Goal: Task Accomplishment & Management: Manage account settings

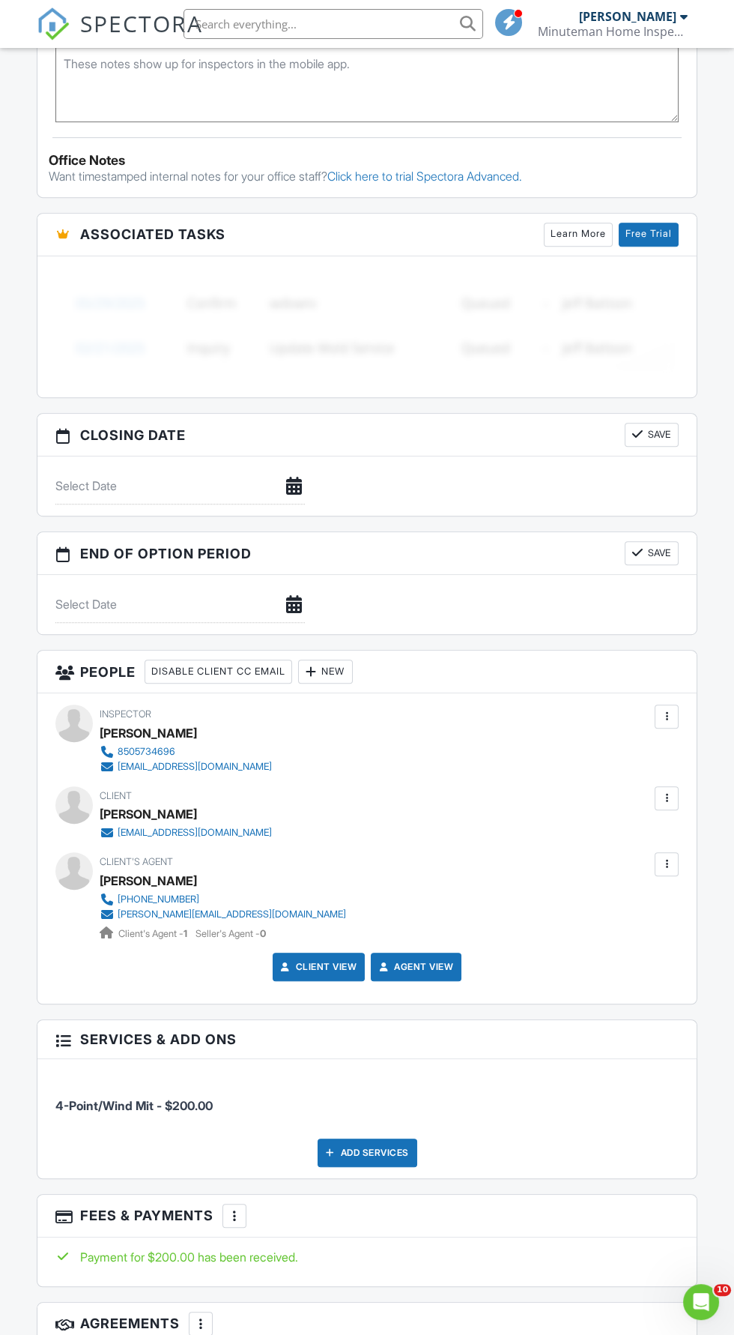
scroll to position [1156, 0]
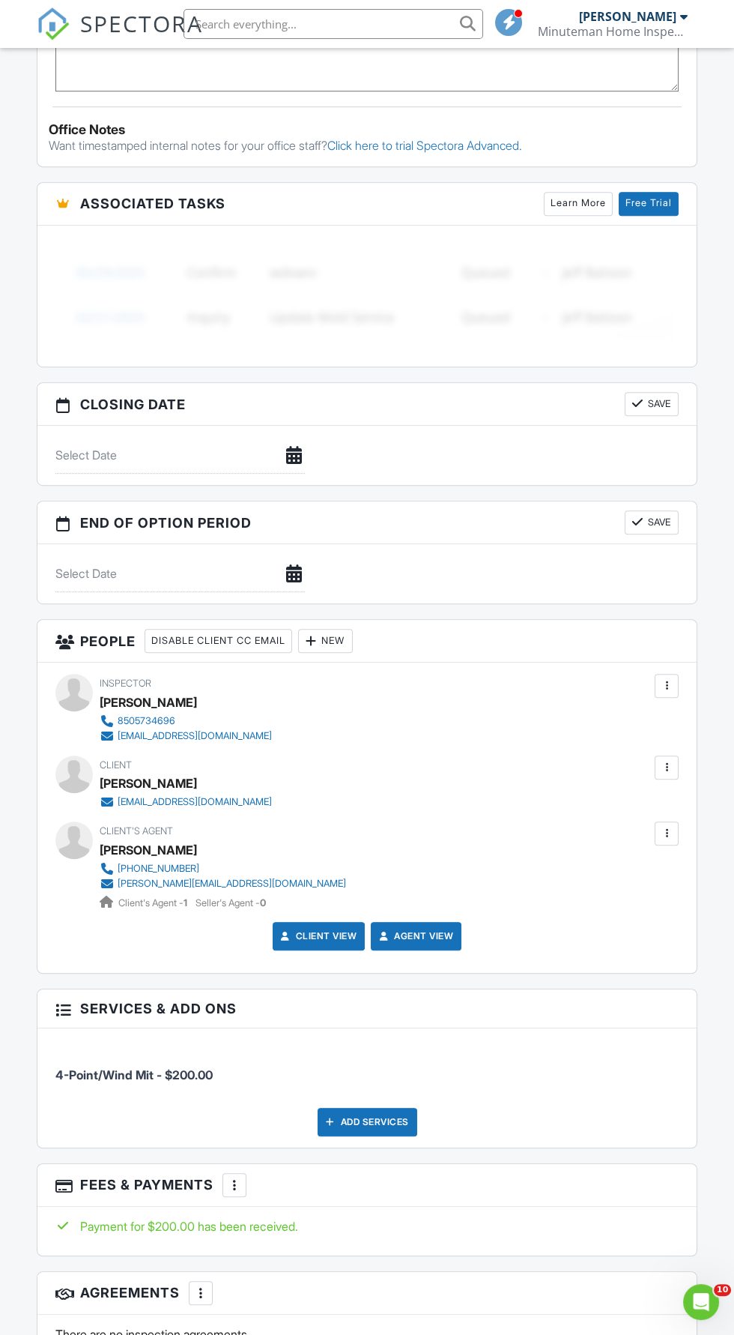
click at [677, 827] on div at bounding box center [667, 833] width 24 height 24
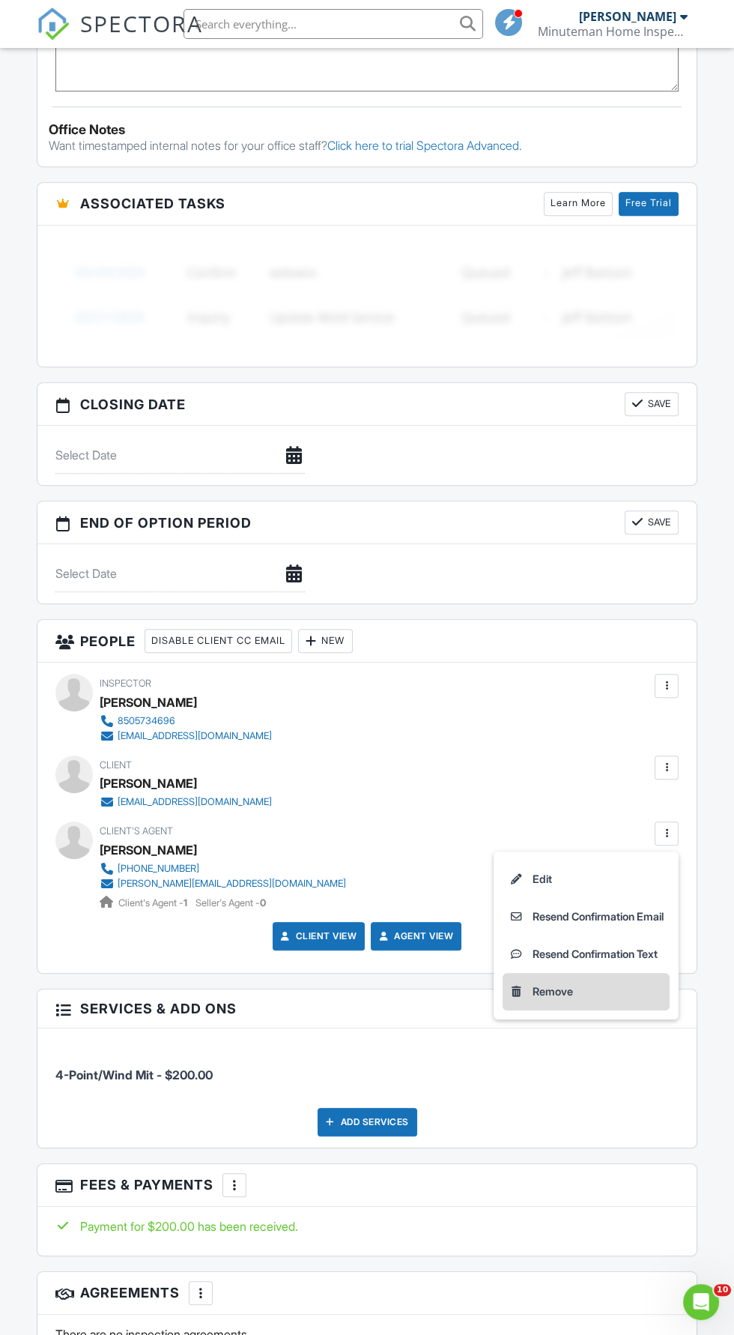
click at [606, 985] on li "Remove" at bounding box center [586, 991] width 167 height 37
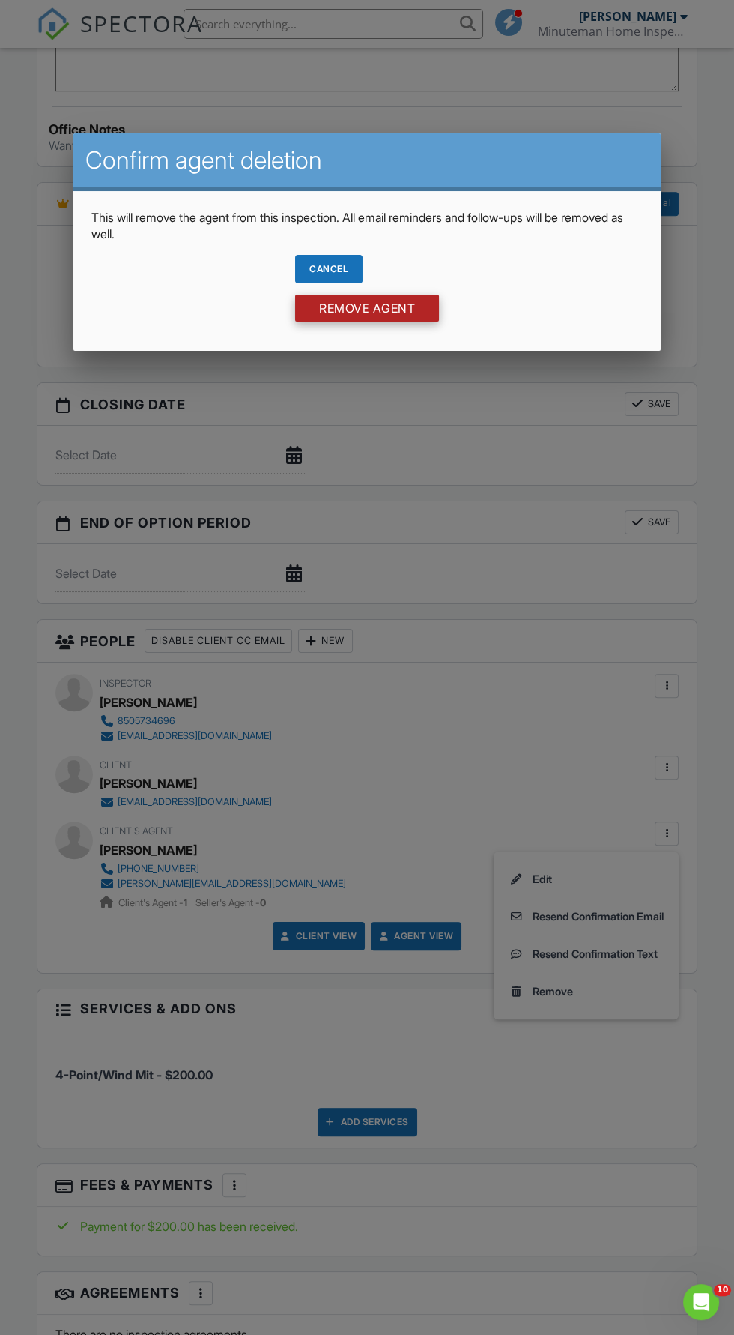
click at [435, 318] on input "Remove Agent" at bounding box center [367, 308] width 144 height 27
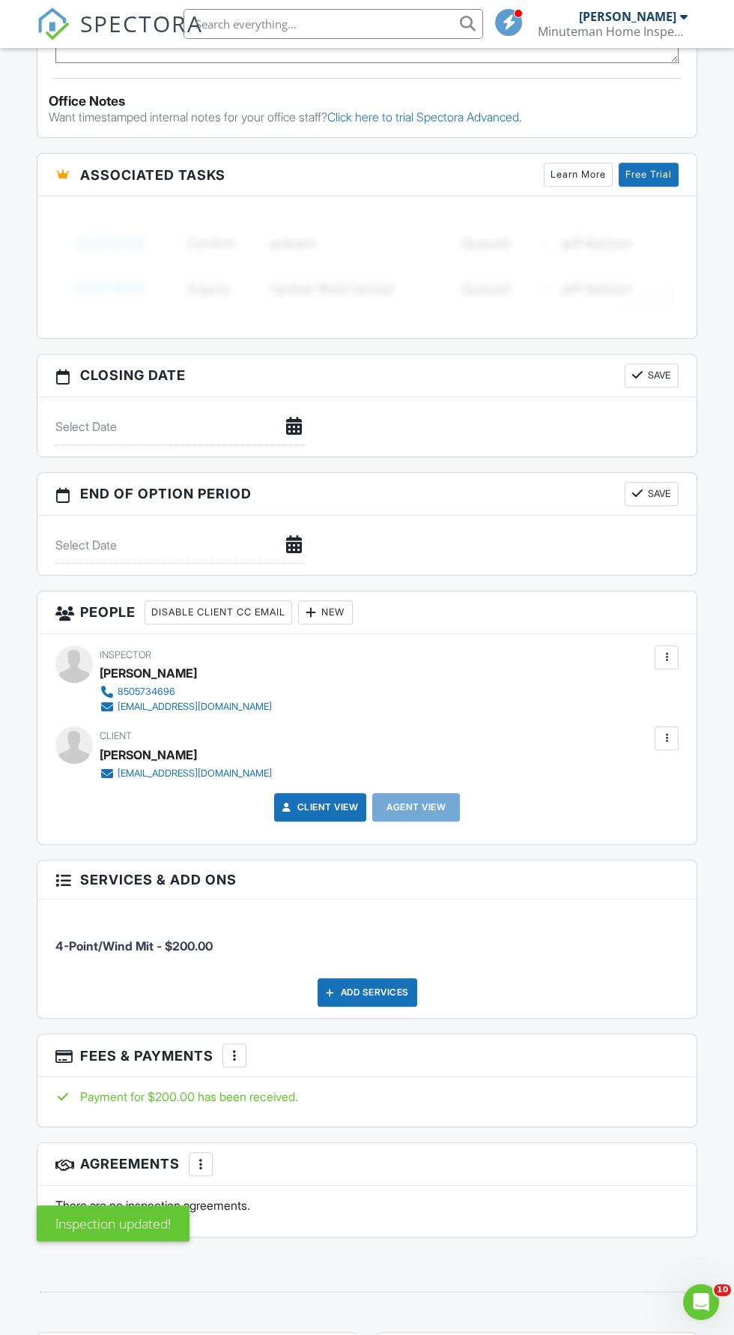
click at [344, 606] on div "New" at bounding box center [325, 612] width 55 height 24
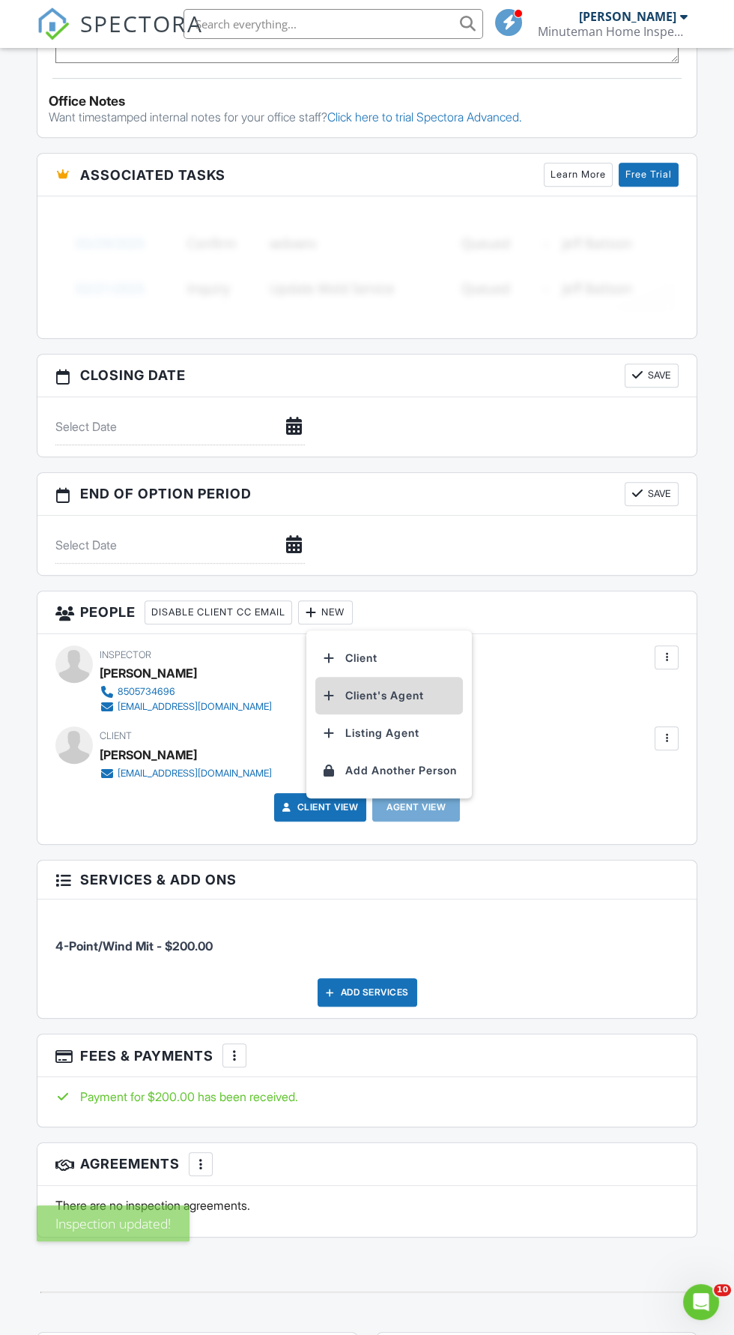
click at [438, 687] on li "Client's Agent" at bounding box center [389, 695] width 148 height 37
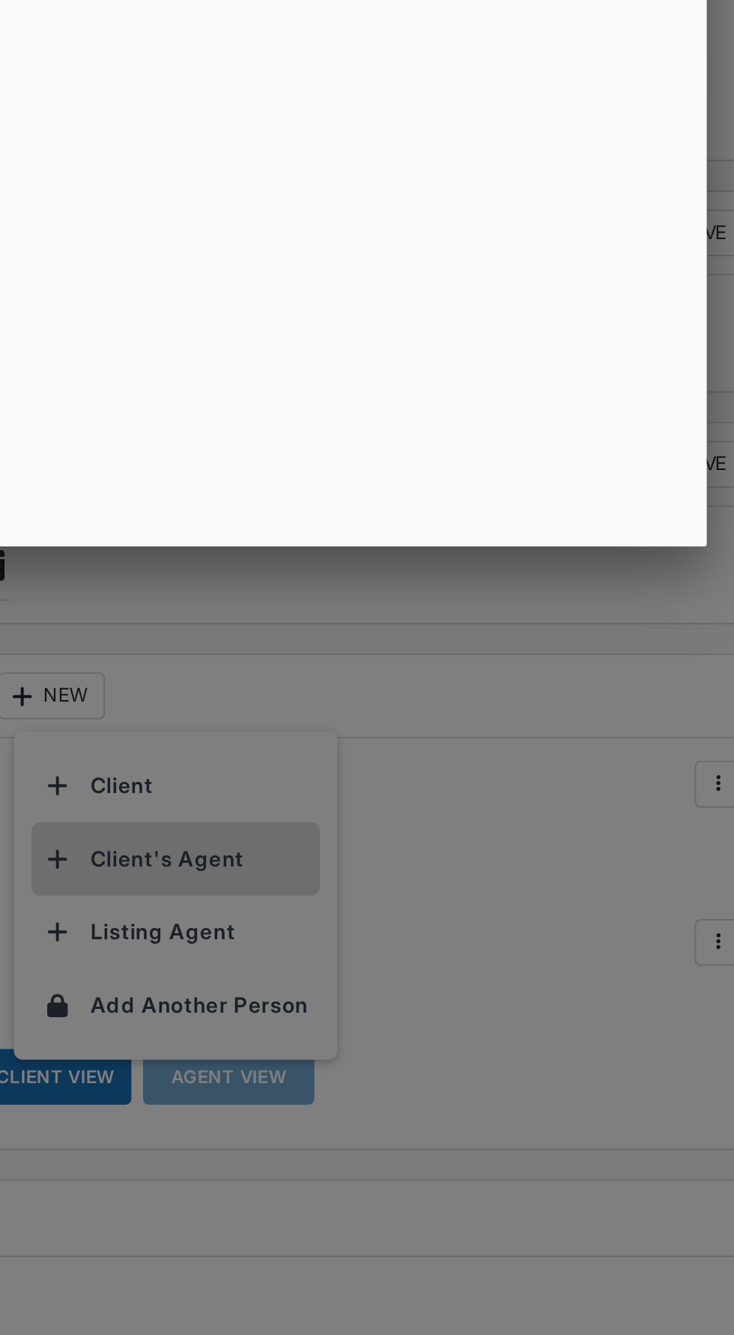
scroll to position [1197, 0]
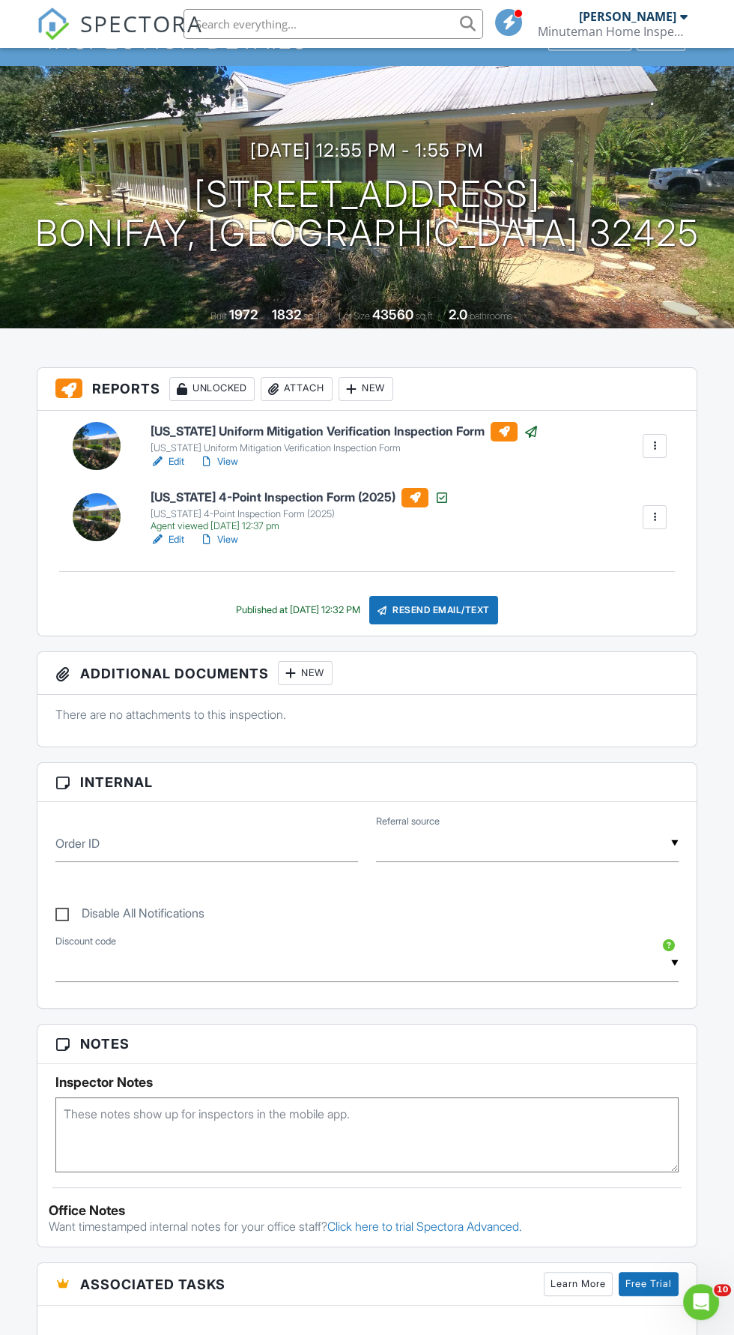
scroll to position [81, 0]
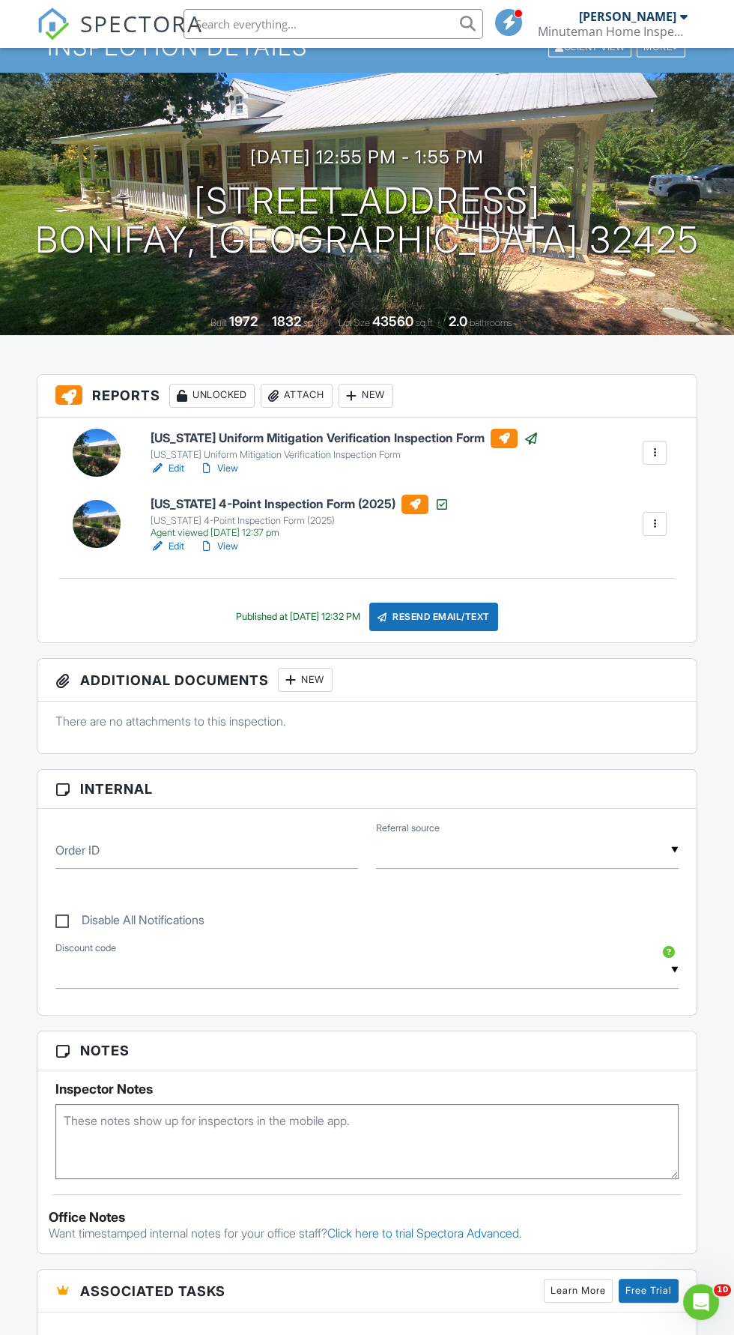
click at [490, 609] on div "Resend Email/Text" at bounding box center [433, 617] width 129 height 28
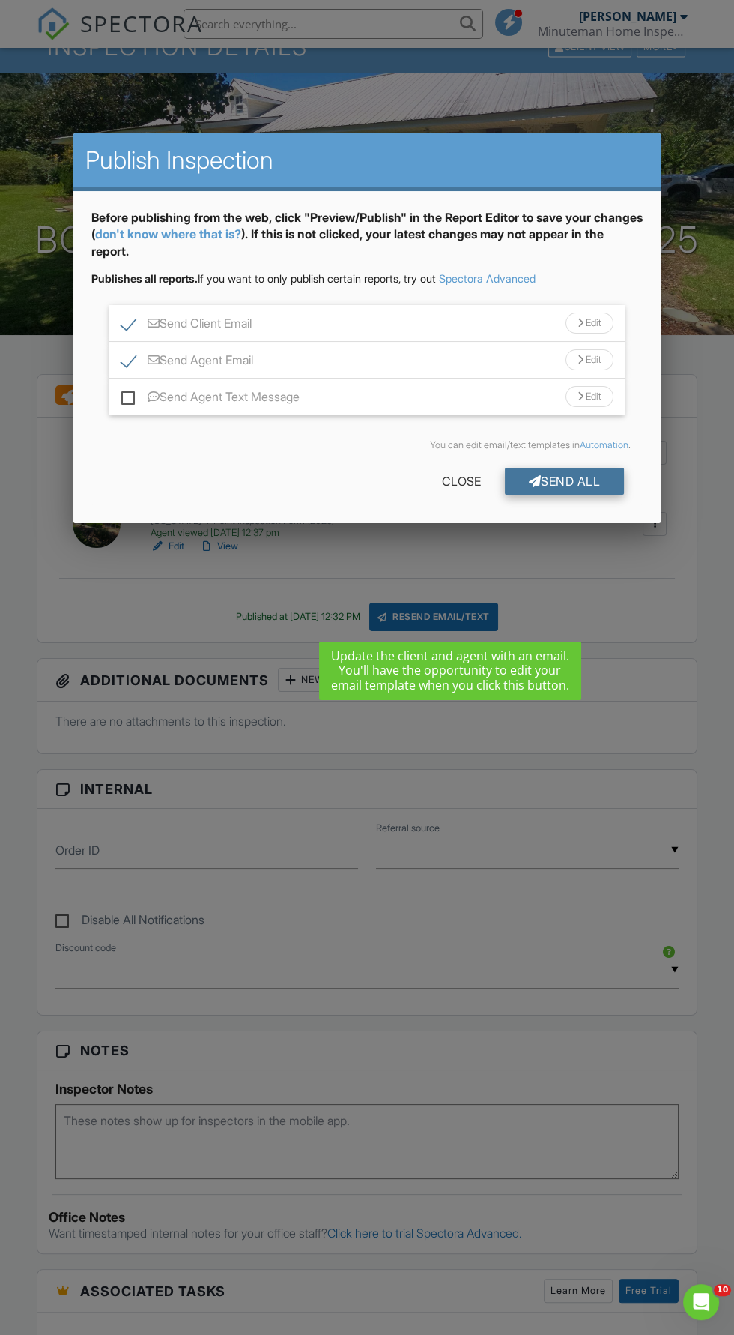
click at [589, 472] on div "Send All" at bounding box center [565, 481] width 120 height 27
